Goal: Information Seeking & Learning: Understand process/instructions

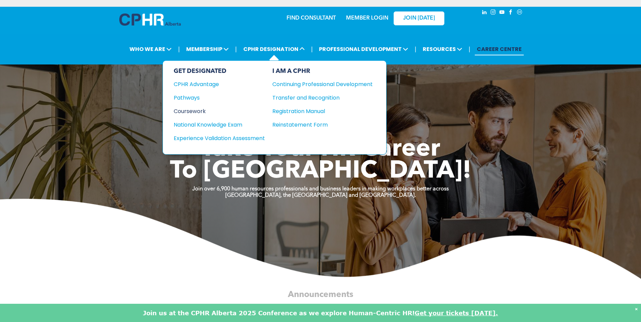
click at [195, 107] on div "Coursework" at bounding box center [215, 111] width 82 height 8
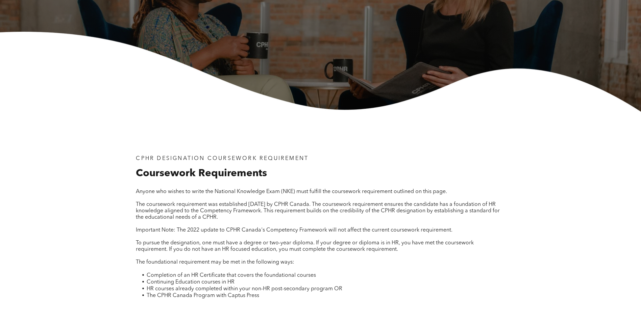
scroll to position [236, 0]
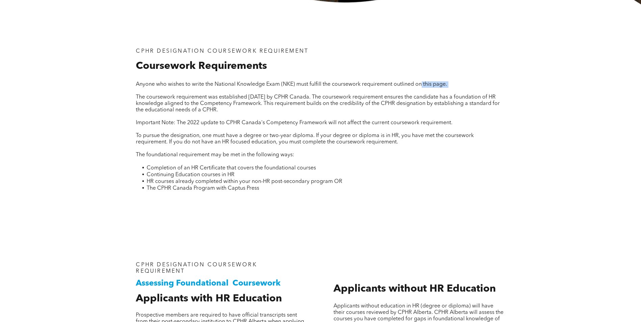
drag, startPoint x: 137, startPoint y: 80, endPoint x: 422, endPoint y: 80, distance: 285.0
click at [422, 81] on div "Anyone who wishes to write the National Knowledge Exam (NKE) must fulfill the c…" at bounding box center [320, 140] width 369 height 119
drag, startPoint x: 422, startPoint y: 80, endPoint x: 396, endPoint y: 99, distance: 32.9
click at [396, 99] on span "The coursework requirement was established [DATE] by CPHR Canada. The coursewor…" at bounding box center [318, 104] width 364 height 18
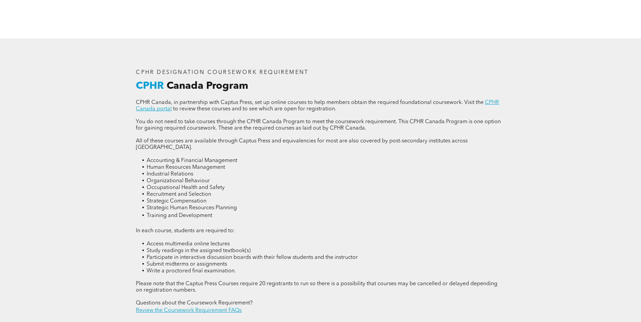
scroll to position [878, 0]
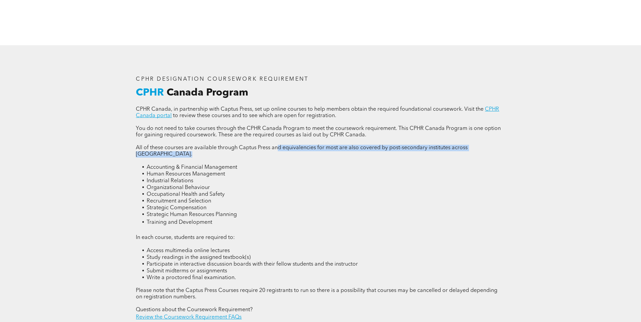
drag, startPoint x: 153, startPoint y: 143, endPoint x: 282, endPoint y: 138, distance: 128.8
click at [281, 138] on div "CPHR Canada, in partnership with Captus Press, set up online courses to help me…" at bounding box center [320, 213] width 369 height 215
drag, startPoint x: 282, startPoint y: 138, endPoint x: 290, endPoint y: 147, distance: 12.7
click at [290, 158] on p at bounding box center [320, 161] width 369 height 6
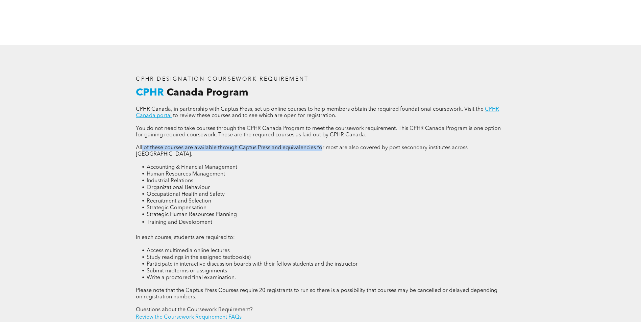
drag, startPoint x: 142, startPoint y: 137, endPoint x: 338, endPoint y: 138, distance: 195.9
click at [337, 145] on span "All of these courses are available through Captus Press and equivalencies for m…" at bounding box center [302, 151] width 332 height 12
drag, startPoint x: 338, startPoint y: 138, endPoint x: 339, endPoint y: 161, distance: 23.3
click at [339, 171] on li "Human Resources Management" at bounding box center [326, 174] width 358 height 7
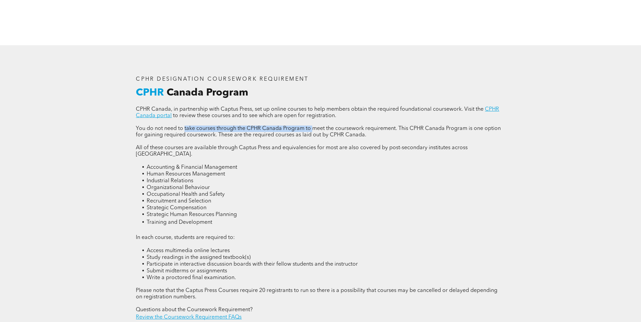
drag, startPoint x: 185, startPoint y: 122, endPoint x: 315, endPoint y: 122, distance: 130.0
click at [315, 126] on span "You do not need to take courses through the CPHR Canada Program to meet the cou…" at bounding box center [318, 132] width 365 height 12
drag, startPoint x: 315, startPoint y: 122, endPoint x: 359, endPoint y: 128, distance: 44.3
click at [359, 128] on span "You do not need to take courses through the CPHR Canada Program to meet the cou…" at bounding box center [318, 132] width 365 height 12
drag, startPoint x: 359, startPoint y: 128, endPoint x: 367, endPoint y: 132, distance: 8.8
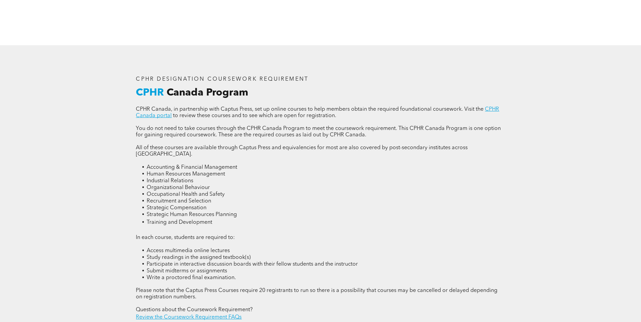
click at [367, 138] on p at bounding box center [320, 141] width 369 height 6
drag, startPoint x: 166, startPoint y: 130, endPoint x: 275, endPoint y: 124, distance: 108.5
click at [275, 126] on span "You do not need to take courses through the CPHR Canada Program to meet the cou…" at bounding box center [318, 132] width 365 height 12
drag, startPoint x: 275, startPoint y: 124, endPoint x: 281, endPoint y: 130, distance: 8.6
click at [281, 138] on p at bounding box center [320, 141] width 369 height 6
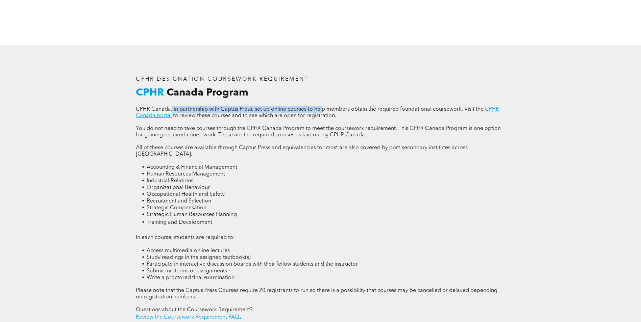
drag, startPoint x: 171, startPoint y: 102, endPoint x: 322, endPoint y: 100, distance: 151.3
click at [322, 107] on span "CPHR Canada, in partnership with Captus Press, set up online courses to help me…" at bounding box center [309, 109] width 347 height 5
drag, startPoint x: 322, startPoint y: 100, endPoint x: 325, endPoint y: 106, distance: 7.0
click at [325, 113] on span "to review these courses and to see which are open for registration." at bounding box center [254, 115] width 163 height 5
